Goal: Task Accomplishment & Management: Use online tool/utility

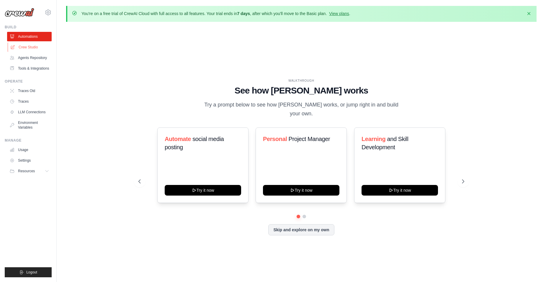
click at [30, 46] on link "Crew Studio" at bounding box center [30, 47] width 45 height 9
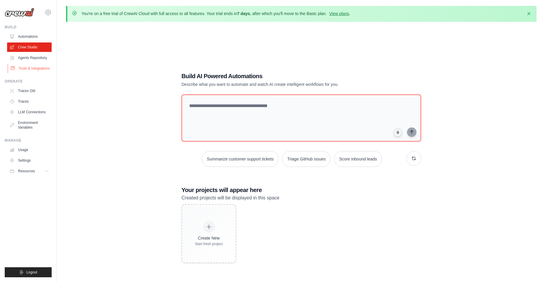
click at [28, 70] on link "Tools & Integrations" at bounding box center [30, 68] width 45 height 9
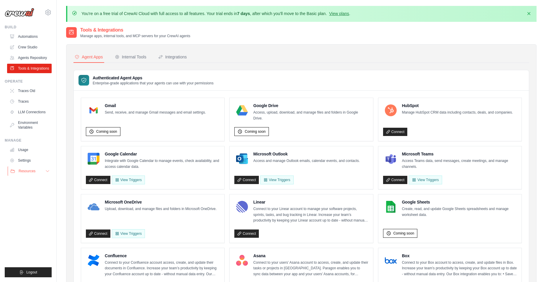
click at [26, 171] on span "Resources" at bounding box center [27, 171] width 17 height 5
click at [25, 191] on span "GitHub" at bounding box center [26, 190] width 11 height 5
click at [137, 54] on div "Internal Tools" at bounding box center [131, 57] width 32 height 6
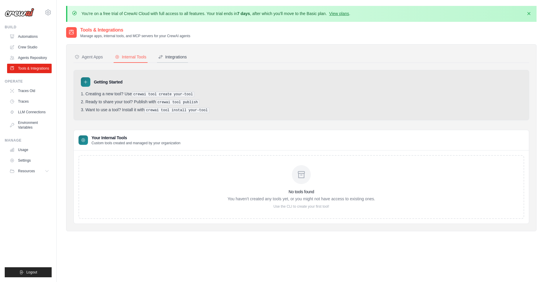
click at [181, 56] on div "Integrations" at bounding box center [172, 57] width 29 height 6
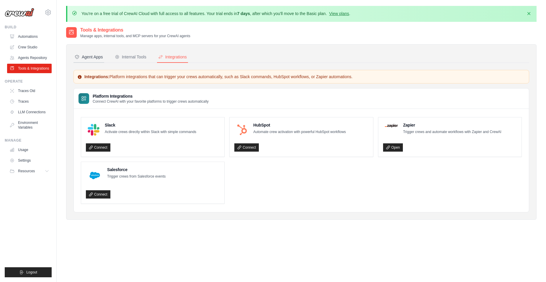
click at [86, 55] on div "Agent Apps" at bounding box center [89, 57] width 28 height 6
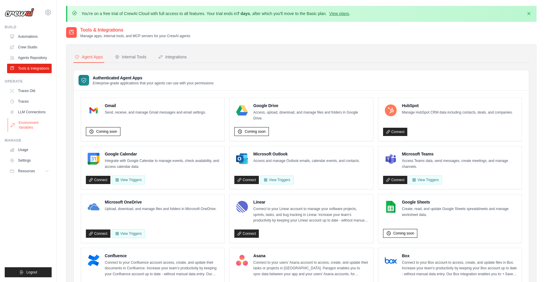
click at [28, 124] on link "Environment Variables" at bounding box center [30, 125] width 45 height 14
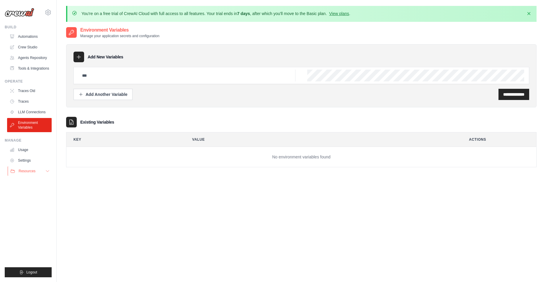
click at [28, 171] on span "Resources" at bounding box center [27, 171] width 17 height 5
click at [33, 181] on span "Documentation" at bounding box center [33, 181] width 24 height 5
click at [30, 207] on span "Video Tutorials" at bounding box center [32, 209] width 23 height 5
click at [30, 47] on link "Crew Studio" at bounding box center [30, 47] width 45 height 9
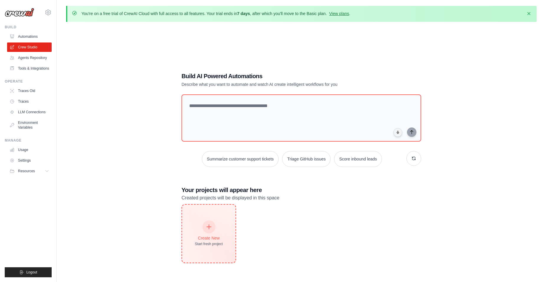
click at [209, 228] on icon at bounding box center [209, 227] width 6 height 6
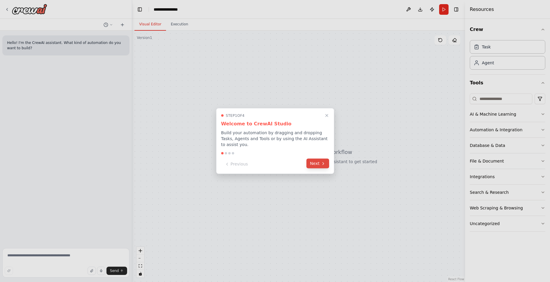
click at [320, 162] on button "Next" at bounding box center [318, 164] width 23 height 10
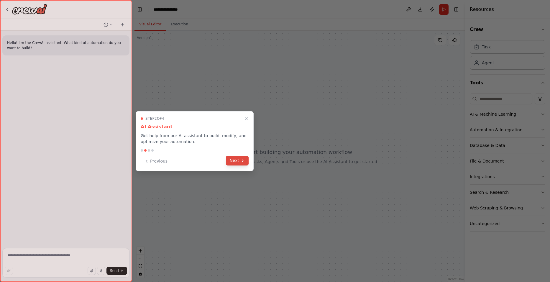
click at [234, 162] on button "Next" at bounding box center [237, 161] width 23 height 10
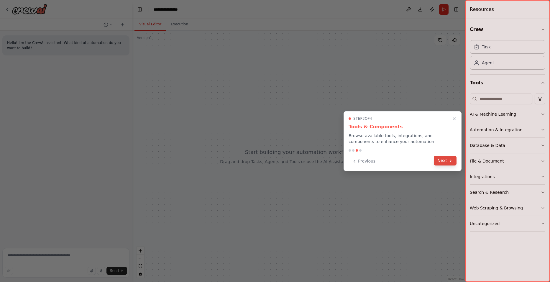
click at [442, 161] on button "Next" at bounding box center [445, 161] width 23 height 10
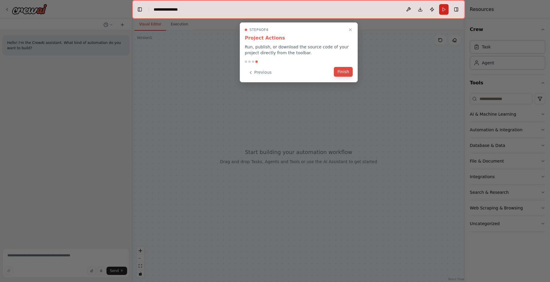
click at [342, 73] on button "Finish" at bounding box center [343, 72] width 19 height 10
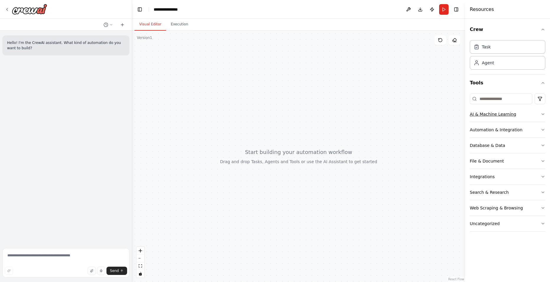
click at [543, 112] on icon "button" at bounding box center [543, 114] width 5 height 5
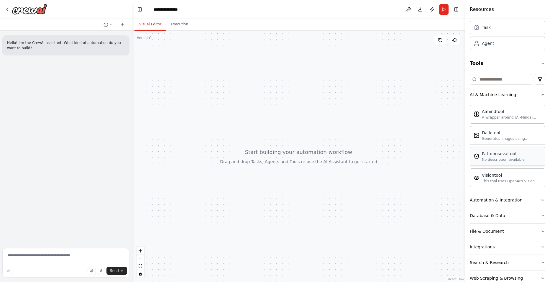
scroll to position [49, 0]
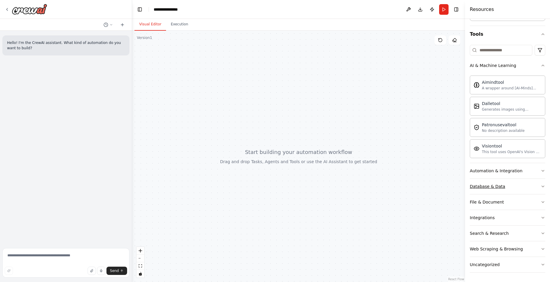
click at [536, 187] on button "Database & Data" at bounding box center [508, 186] width 76 height 15
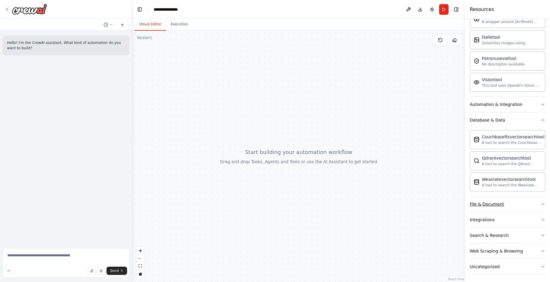
scroll to position [117, 0]
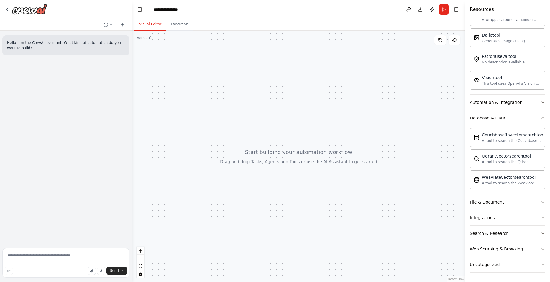
click at [535, 202] on button "File & Document" at bounding box center [508, 202] width 76 height 15
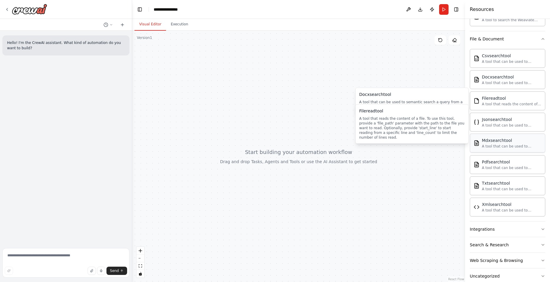
scroll to position [292, 0]
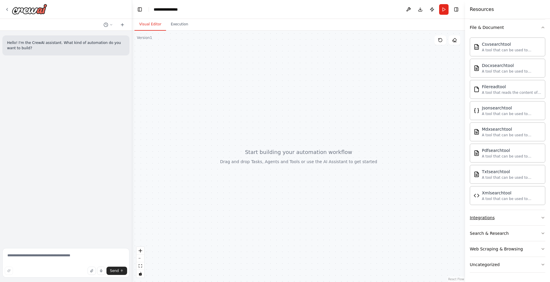
click at [527, 218] on button "Integrations" at bounding box center [508, 217] width 76 height 15
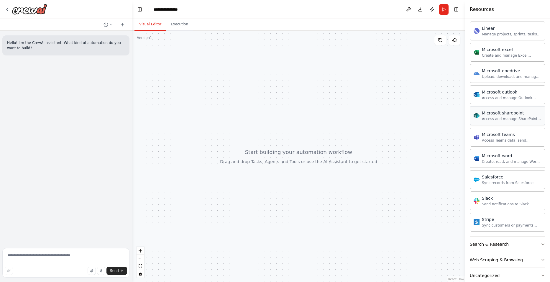
scroll to position [637, 0]
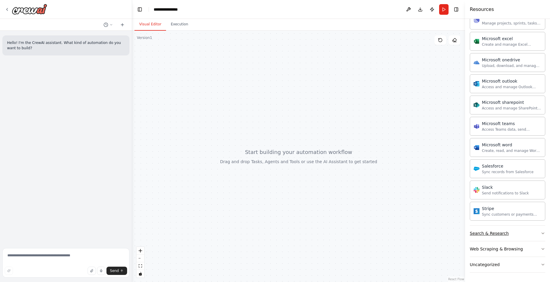
click at [515, 234] on button "Search & Research" at bounding box center [508, 233] width 76 height 15
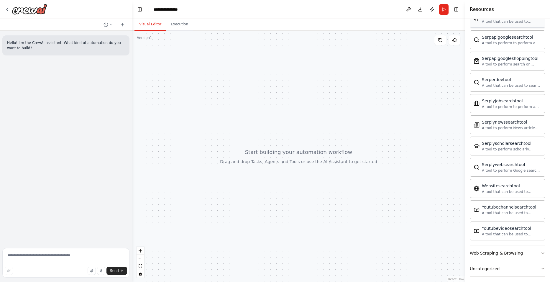
scroll to position [939, 0]
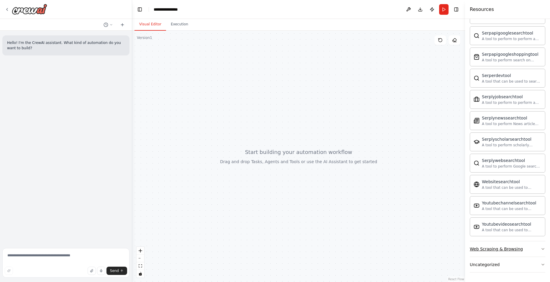
click at [525, 247] on button "Web Scraping & Browsing" at bounding box center [508, 248] width 76 height 15
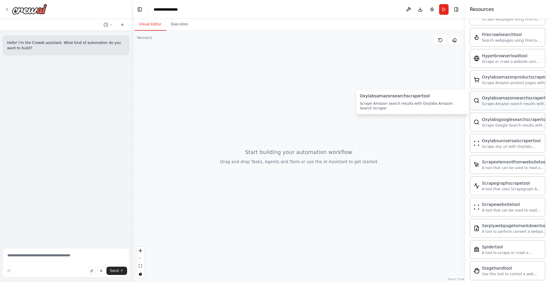
scroll to position [1262, 0]
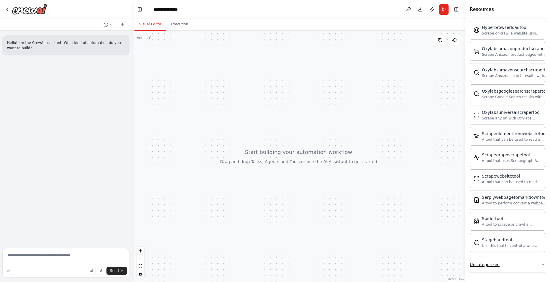
click at [511, 264] on button "Uncategorized" at bounding box center [508, 264] width 76 height 15
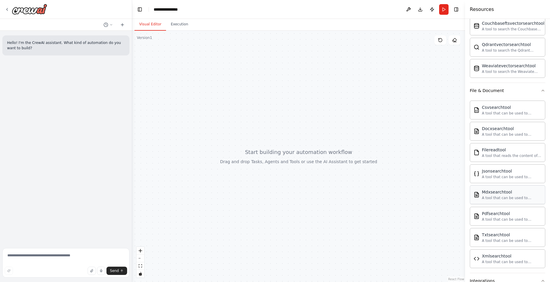
scroll to position [229, 0]
click at [495, 130] on div "Docxsearchtool" at bounding box center [512, 128] width 60 height 6
click at [177, 25] on button "Execution" at bounding box center [179, 24] width 27 height 12
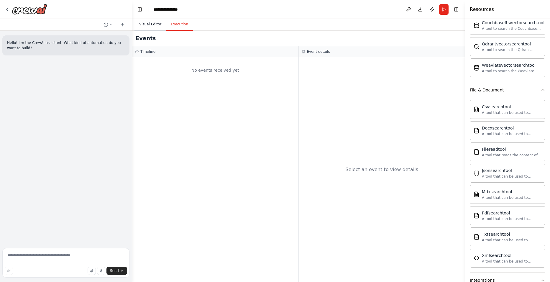
click at [152, 24] on button "Visual Editor" at bounding box center [151, 24] width 32 height 12
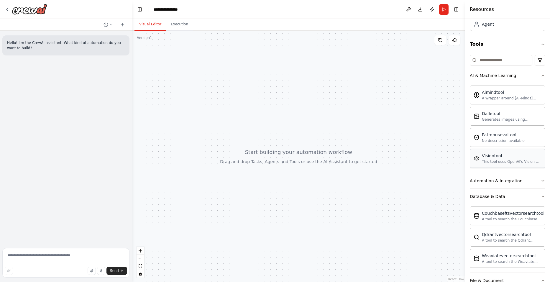
scroll to position [0, 0]
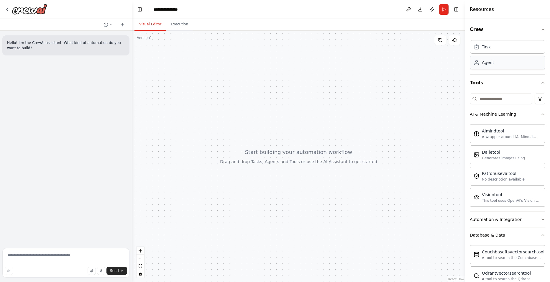
click at [489, 64] on div "Agent" at bounding box center [488, 63] width 12 height 6
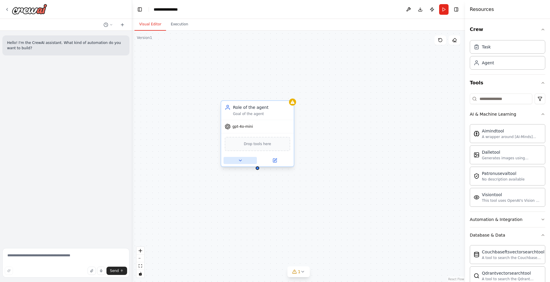
click at [244, 162] on button at bounding box center [240, 160] width 33 height 7
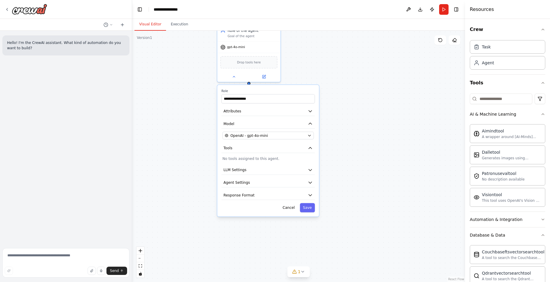
drag, startPoint x: 375, startPoint y: 183, endPoint x: 365, endPoint y: 99, distance: 85.0
click at [365, 99] on div "**********" at bounding box center [298, 156] width 333 height 251
click at [299, 171] on button "LLM Settings" at bounding box center [269, 169] width 94 height 9
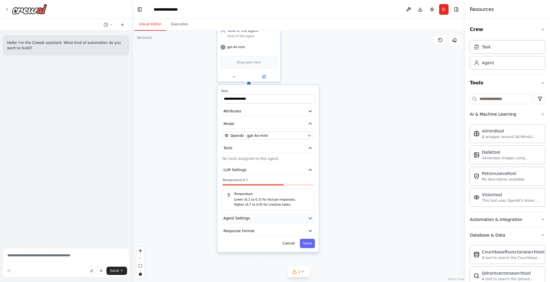
click at [284, 220] on button "Agent Settings" at bounding box center [269, 218] width 94 height 9
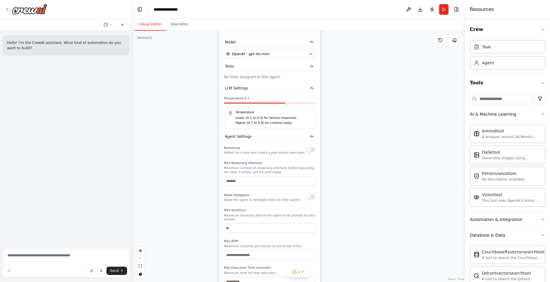
drag, startPoint x: 352, startPoint y: 223, endPoint x: 354, endPoint y: 141, distance: 81.8
click at [354, 141] on div "**********" at bounding box center [298, 156] width 333 height 251
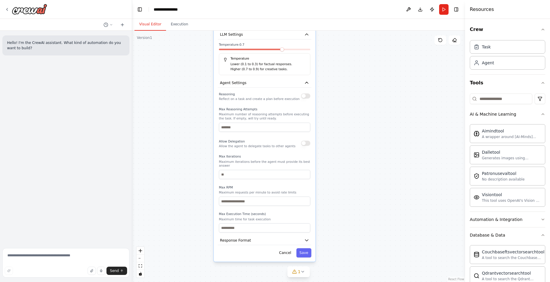
drag, startPoint x: 354, startPoint y: 199, endPoint x: 349, endPoint y: 145, distance: 54.0
click at [349, 145] on div "**********" at bounding box center [298, 156] width 333 height 251
click at [287, 250] on button "Cancel" at bounding box center [285, 252] width 18 height 9
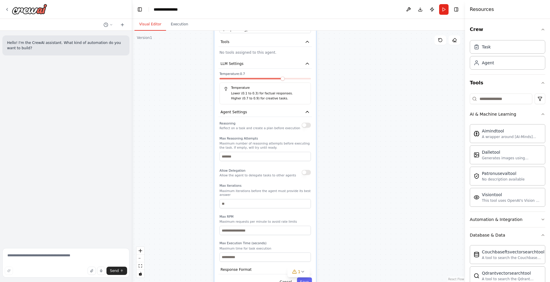
drag, startPoint x: 355, startPoint y: 130, endPoint x: 363, endPoint y: 196, distance: 66.9
click at [363, 199] on div "**********" at bounding box center [298, 156] width 333 height 251
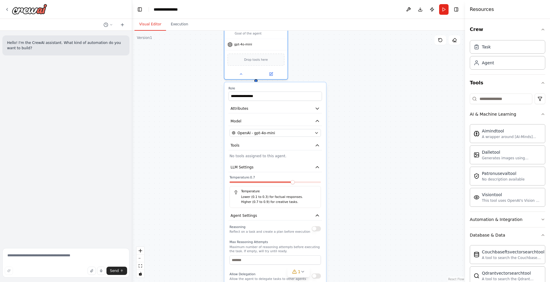
drag, startPoint x: 357, startPoint y: 182, endPoint x: 358, endPoint y: 192, distance: 10.2
click at [358, 192] on div "**********" at bounding box center [298, 156] width 333 height 251
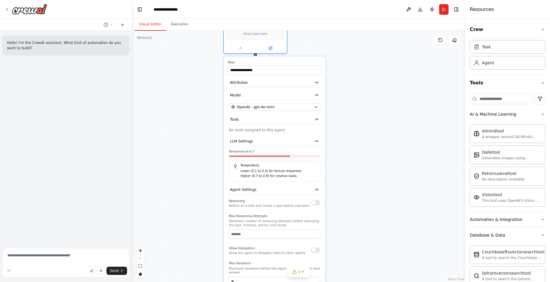
drag, startPoint x: 352, startPoint y: 159, endPoint x: 351, endPoint y: 131, distance: 28.4
click at [351, 131] on div "**********" at bounding box center [298, 156] width 333 height 251
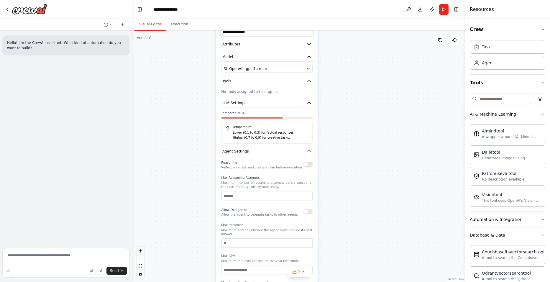
drag, startPoint x: 360, startPoint y: 185, endPoint x: 353, endPoint y: 146, distance: 39.1
click at [353, 146] on div "**********" at bounding box center [298, 156] width 333 height 251
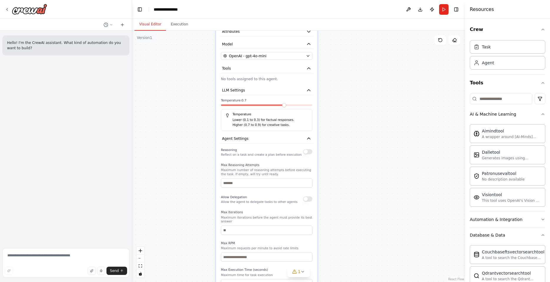
drag, startPoint x: 352, startPoint y: 191, endPoint x: 350, endPoint y: 159, distance: 31.9
click at [350, 159] on div "**********" at bounding box center [298, 156] width 333 height 251
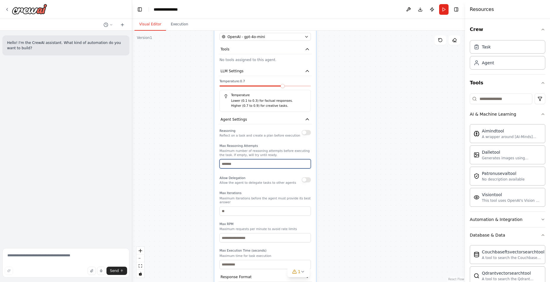
click at [251, 166] on input "number" at bounding box center [266, 163] width 92 height 9
click at [306, 165] on input "*" at bounding box center [266, 163] width 92 height 9
click at [306, 164] on input "*" at bounding box center [266, 163] width 92 height 9
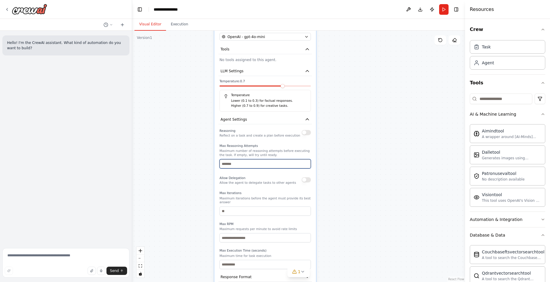
type input "*"
click at [306, 163] on input "*" at bounding box center [266, 163] width 92 height 9
drag, startPoint x: 276, startPoint y: 163, endPoint x: 187, endPoint y: 161, distance: 89.2
click at [187, 161] on div "**********" at bounding box center [298, 156] width 333 height 251
drag, startPoint x: 352, startPoint y: 170, endPoint x: 353, endPoint y: 152, distance: 17.4
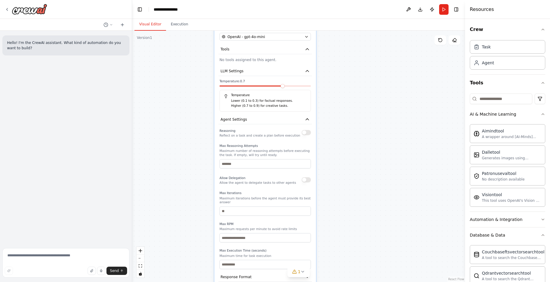
click at [353, 170] on div "**********" at bounding box center [298, 156] width 333 height 251
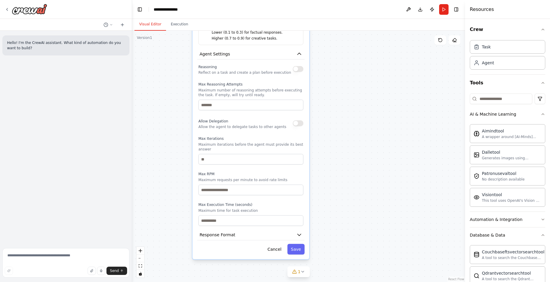
drag, startPoint x: 358, startPoint y: 178, endPoint x: 362, endPoint y: 96, distance: 82.7
click at [362, 96] on div "**********" at bounding box center [298, 156] width 333 height 251
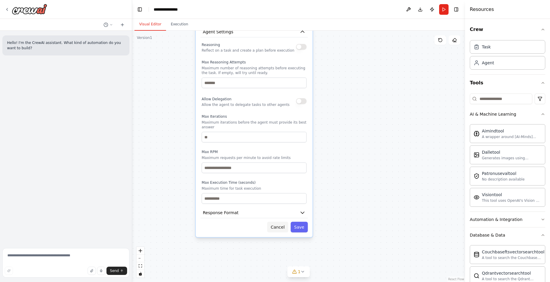
click at [282, 225] on button "Cancel" at bounding box center [277, 227] width 21 height 11
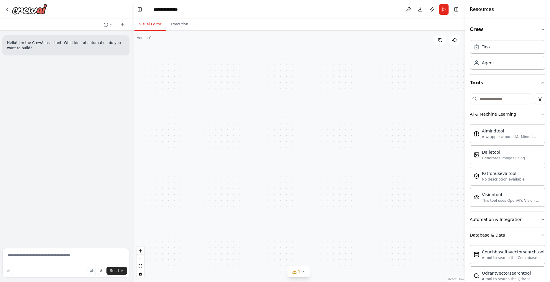
drag, startPoint x: 295, startPoint y: 125, endPoint x: 284, endPoint y: 151, distance: 28.7
click at [295, 166] on div "Role of the agent Goal of the agent gpt-4o-mini Drop tools here" at bounding box center [298, 156] width 333 height 251
click at [282, 119] on button at bounding box center [279, 117] width 20 height 7
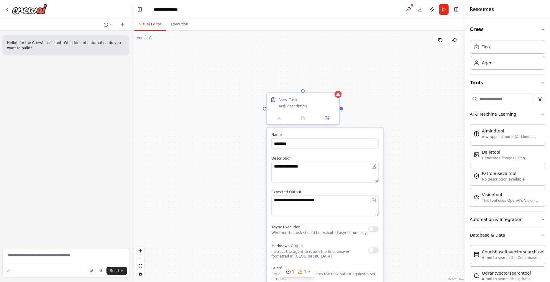
click at [397, 121] on div "**********" at bounding box center [298, 156] width 333 height 251
click at [400, 113] on div "**********" at bounding box center [298, 156] width 333 height 251
click at [340, 95] on div "**********" at bounding box center [298, 156] width 333 height 251
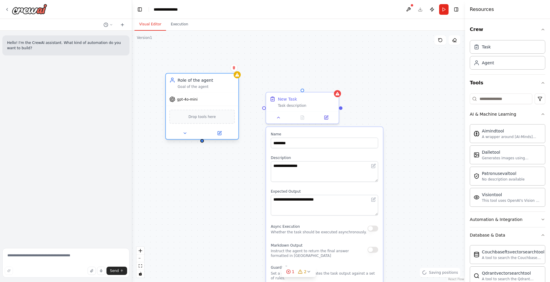
drag, startPoint x: 246, startPoint y: 106, endPoint x: 206, endPoint y: 85, distance: 45.5
click at [206, 85] on div "Goal of the agent" at bounding box center [206, 86] width 57 height 5
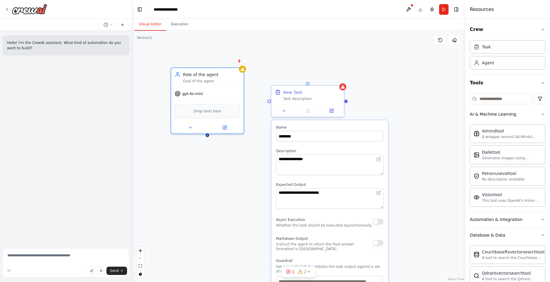
drag, startPoint x: 203, startPoint y: 145, endPoint x: 208, endPoint y: 138, distance: 8.6
click at [208, 138] on div "**********" at bounding box center [298, 156] width 333 height 251
click at [240, 62] on icon at bounding box center [239, 60] width 2 height 3
click at [226, 65] on div "**********" at bounding box center [298, 156] width 333 height 251
click at [343, 89] on div "New Task Task description" at bounding box center [308, 94] width 73 height 19
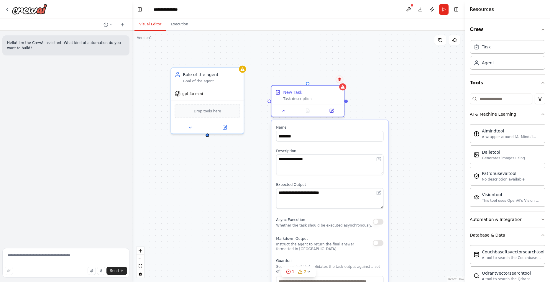
click at [339, 79] on icon at bounding box center [340, 79] width 2 height 3
click at [326, 78] on button "Confirm" at bounding box center [323, 79] width 21 height 7
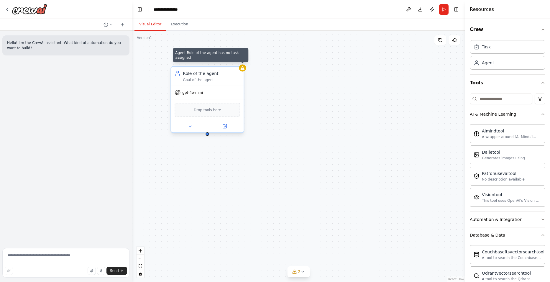
click at [242, 71] on div at bounding box center [242, 68] width 7 height 7
click at [240, 62] on icon at bounding box center [239, 60] width 2 height 3
click at [222, 59] on button "Confirm" at bounding box center [222, 61] width 21 height 7
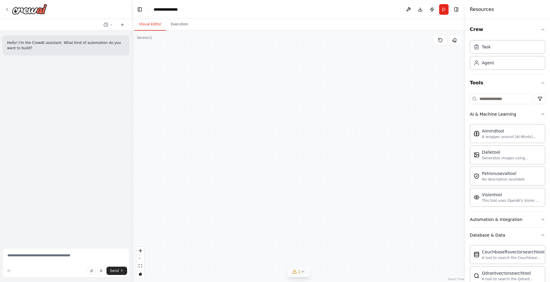
click at [302, 274] on button "1" at bounding box center [298, 272] width 23 height 11
click at [305, 155] on div "Role of the agent Goal of the agent gpt-4o-mini Drop tools here" at bounding box center [298, 156] width 333 height 251
